Goal: Task Accomplishment & Management: Use online tool/utility

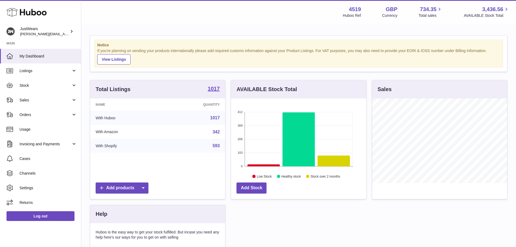
scroll to position [84, 135]
click at [72, 102] on link "Sales" at bounding box center [40, 100] width 81 height 15
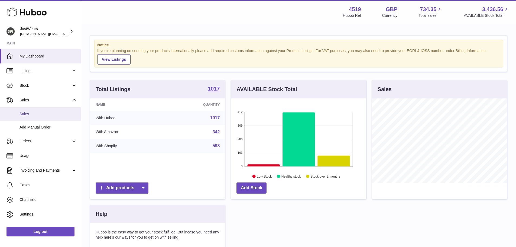
click at [38, 113] on span "Sales" at bounding box center [47, 113] width 57 height 5
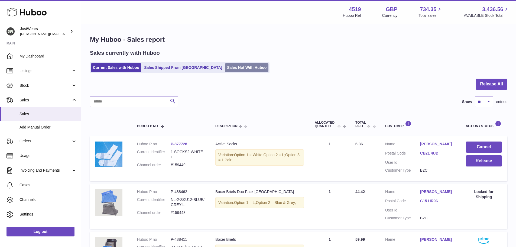
click at [225, 68] on link "Sales Not With Huboo" at bounding box center [246, 67] width 43 height 9
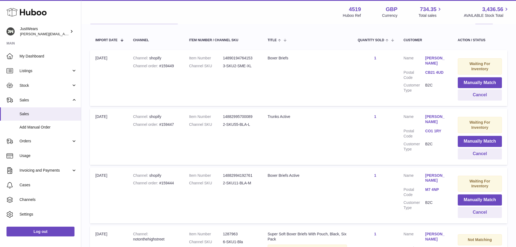
scroll to position [81, 0]
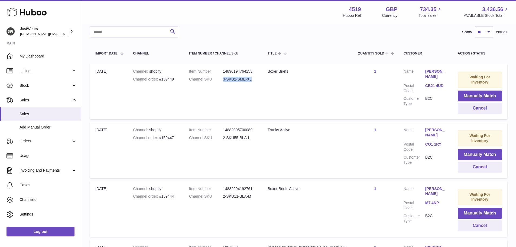
drag, startPoint x: 224, startPoint y: 79, endPoint x: 252, endPoint y: 80, distance: 28.4
click at [252, 80] on dd "3-SKU2-SME-XL" at bounding box center [240, 79] width 34 height 5
copy dd "3-SKU2-SME-XL"
click at [482, 96] on button "Manually Match" at bounding box center [479, 95] width 44 height 11
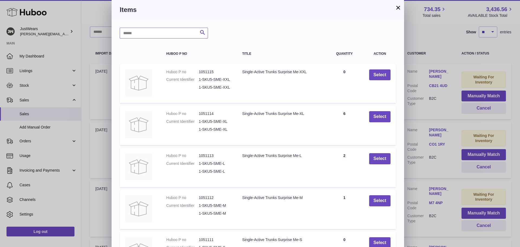
click at [144, 34] on input "text" at bounding box center [164, 33] width 88 height 11
paste input "**********"
drag, startPoint x: 139, startPoint y: 33, endPoint x: 145, endPoint y: 34, distance: 6.5
click at [145, 34] on input "**********" at bounding box center [164, 33] width 88 height 11
type input "**********"
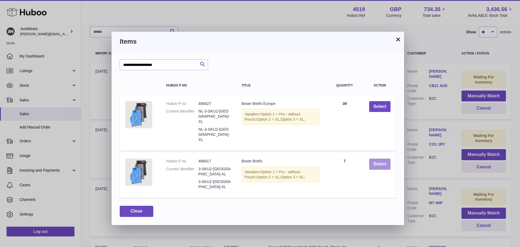
click at [378, 158] on button "Select" at bounding box center [379, 163] width 21 height 11
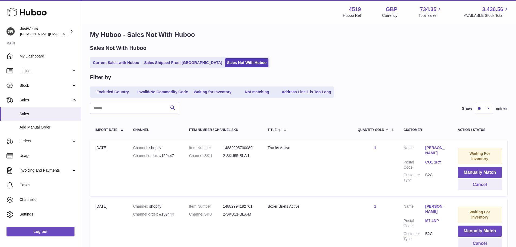
scroll to position [0, 0]
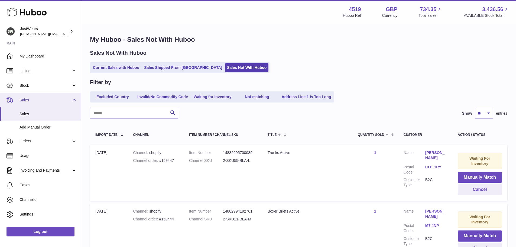
click at [70, 98] on link "Sales" at bounding box center [40, 100] width 81 height 15
